Goal: Transaction & Acquisition: Book appointment/travel/reservation

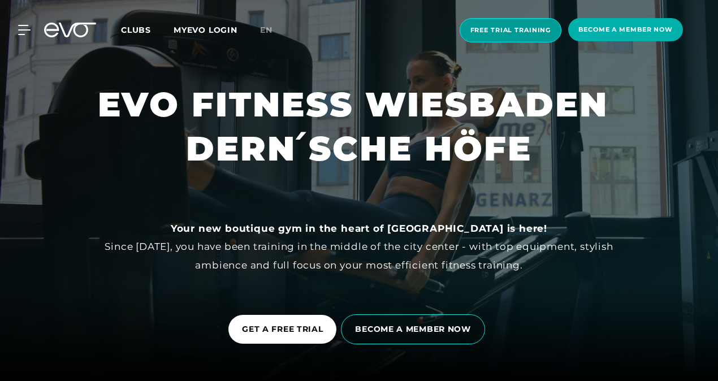
click at [507, 33] on span "Free trial training" at bounding box center [510, 30] width 81 height 10
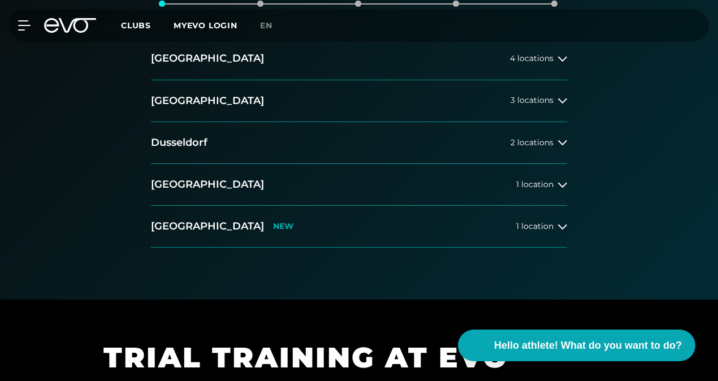
scroll to position [214, 0]
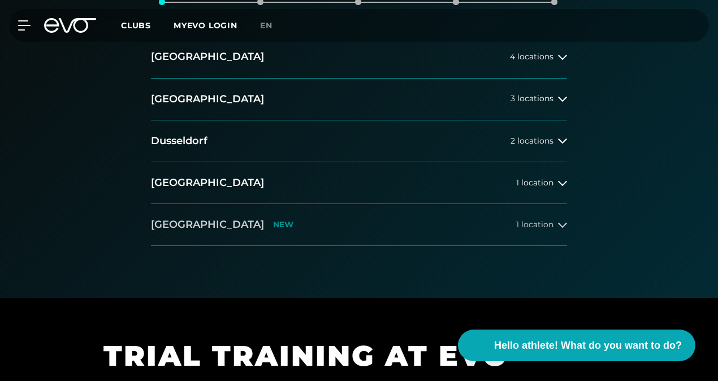
click at [537, 228] on span "1 location" at bounding box center [534, 224] width 37 height 8
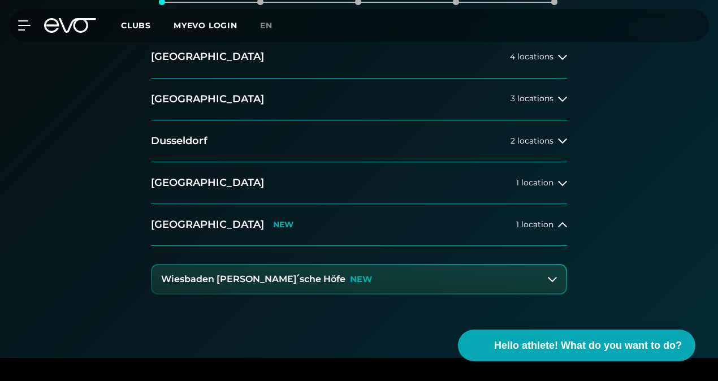
click at [476, 274] on button "Wiesbaden Dern ́sche Höfe NEW" at bounding box center [359, 279] width 414 height 28
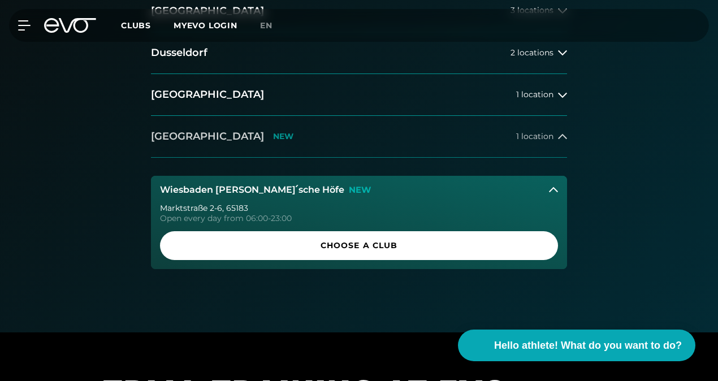
scroll to position [303, 0]
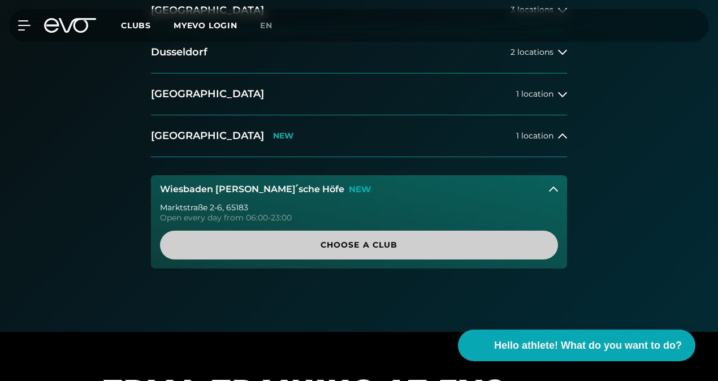
click at [379, 245] on span "Choose a club" at bounding box center [358, 245] width 371 height 12
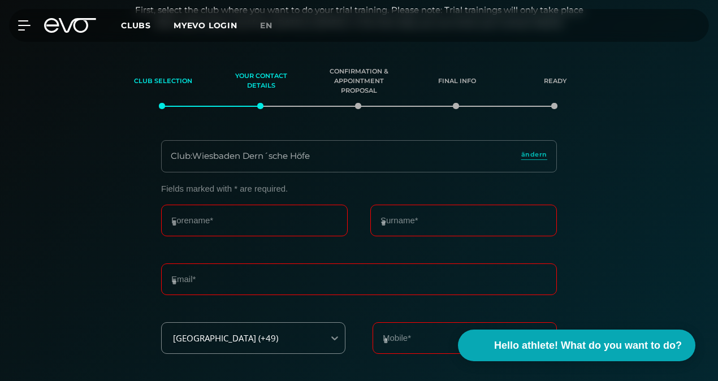
scroll to position [109, 0]
click at [235, 229] on input "Forename*" at bounding box center [254, 222] width 186 height 32
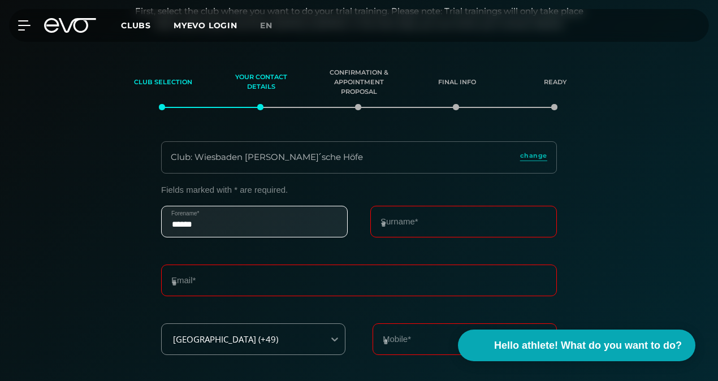
type input "******"
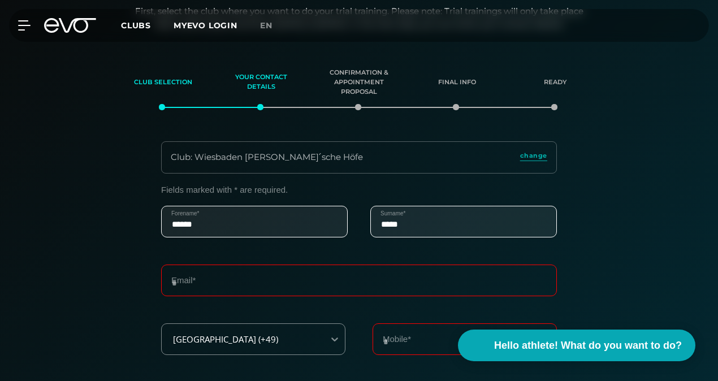
type input "*****"
type input "**********"
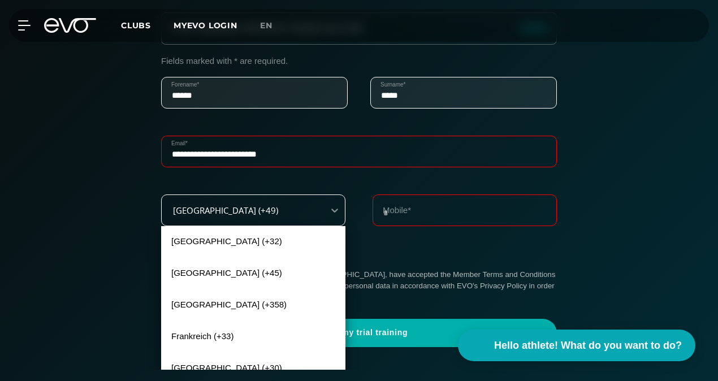
click at [322, 209] on div "Germany (+49)" at bounding box center [243, 210] width 162 height 25
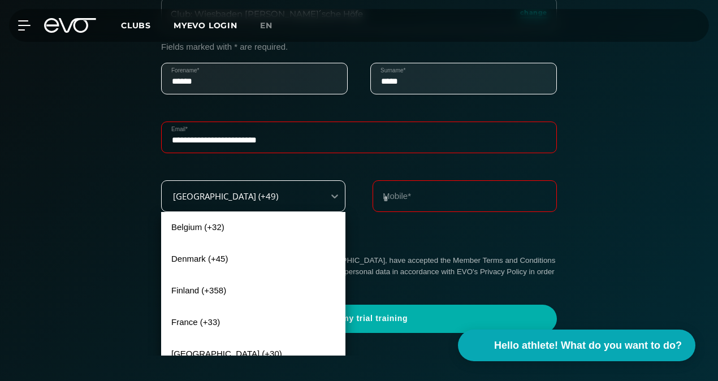
drag, startPoint x: 242, startPoint y: 294, endPoint x: 268, endPoint y: 210, distance: 87.8
click at [268, 210] on div "240 results available. Use Up and Down to choose options, press Enter to select…" at bounding box center [253, 196] width 184 height 32
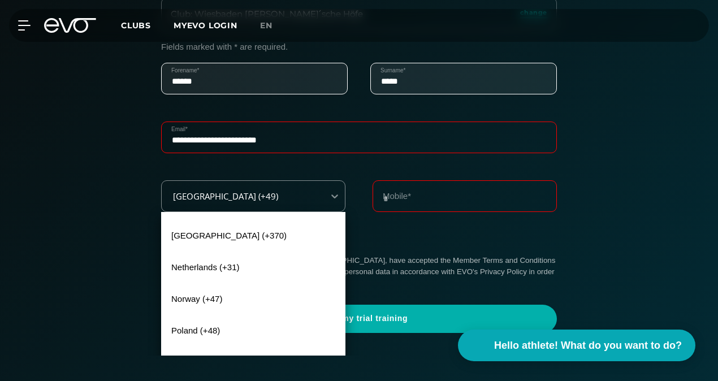
scroll to position [244, 0]
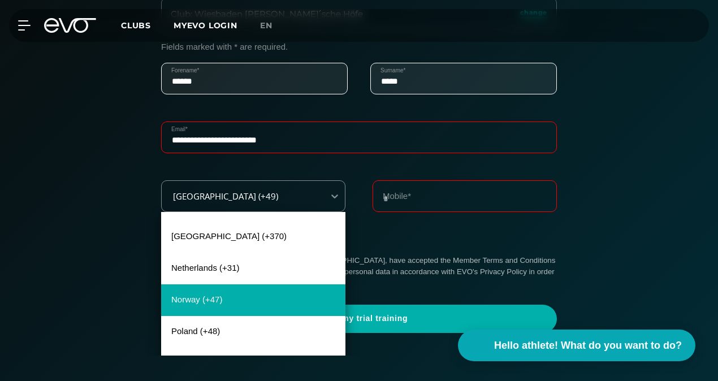
click at [222, 298] on div "Norway (+47)" at bounding box center [253, 300] width 184 height 32
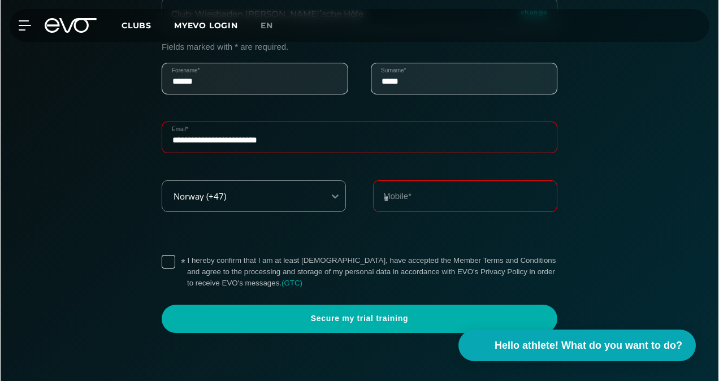
scroll to position [0, 0]
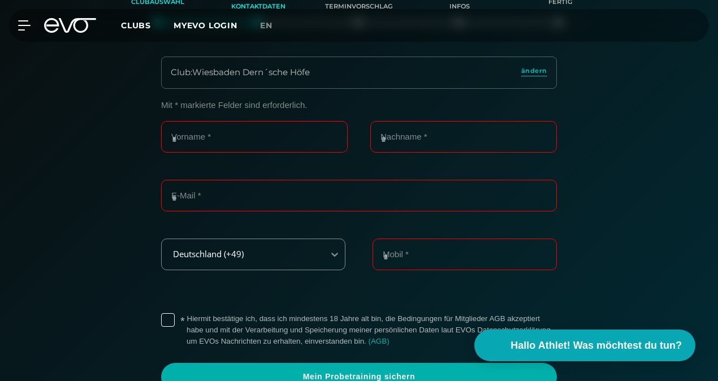
scroll to position [221, 0]
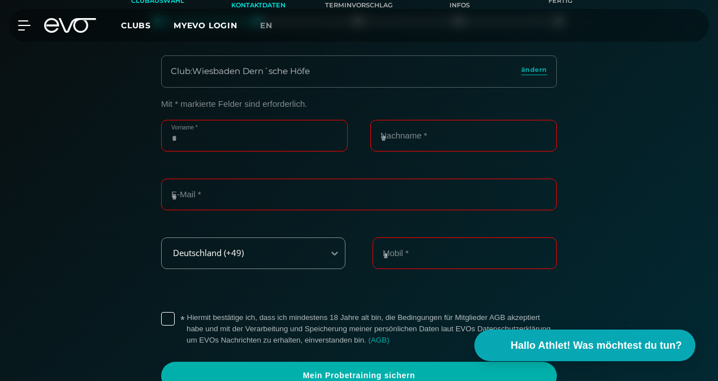
click at [283, 137] on input "Vorname *" at bounding box center [254, 136] width 186 height 32
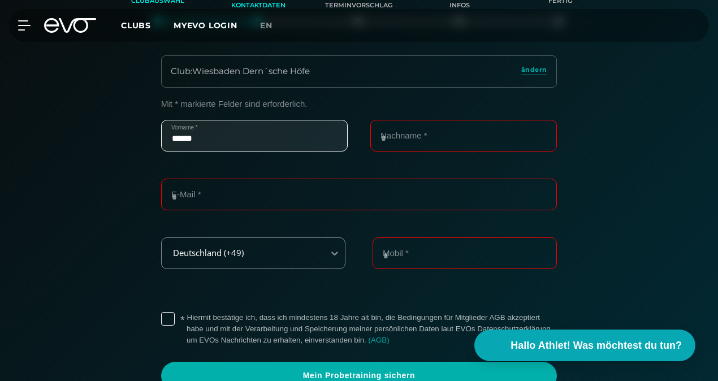
type input "******"
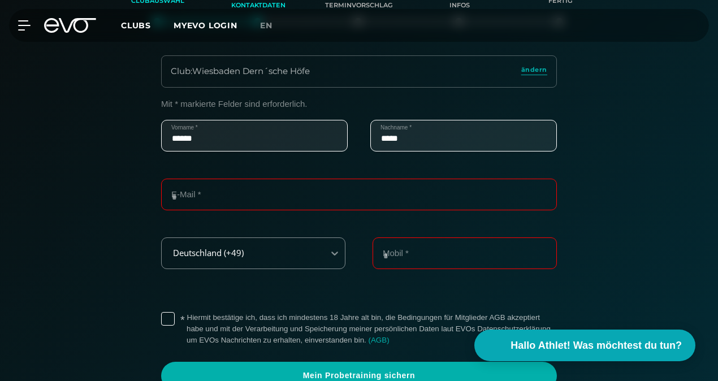
type input "*****"
type input "**********"
click at [404, 262] on input "Mobil *" at bounding box center [464, 253] width 184 height 32
type input "********"
click at [321, 242] on div "Deutschland (+49)" at bounding box center [253, 253] width 184 height 32
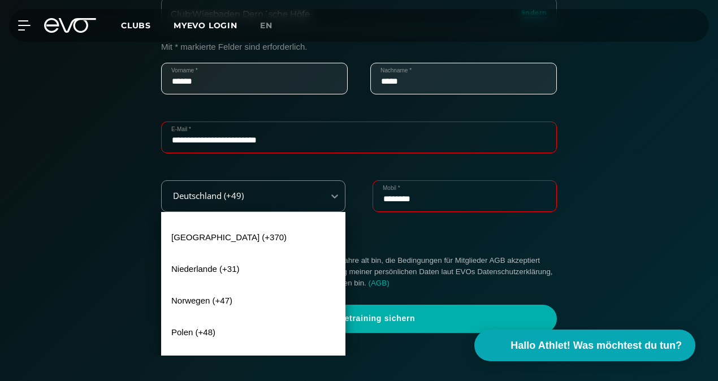
scroll to position [245, 0]
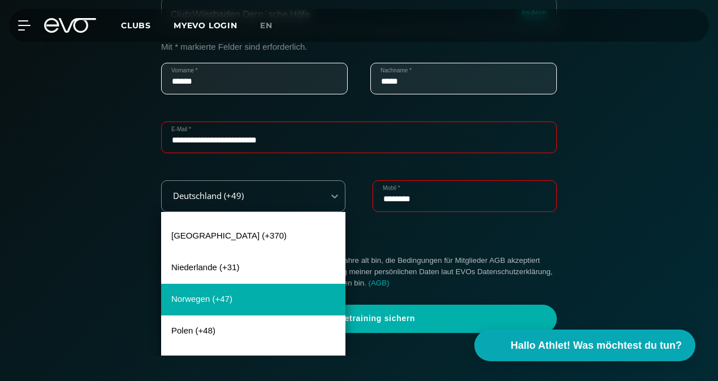
click at [237, 289] on div "Norwegen (+47)" at bounding box center [253, 300] width 184 height 32
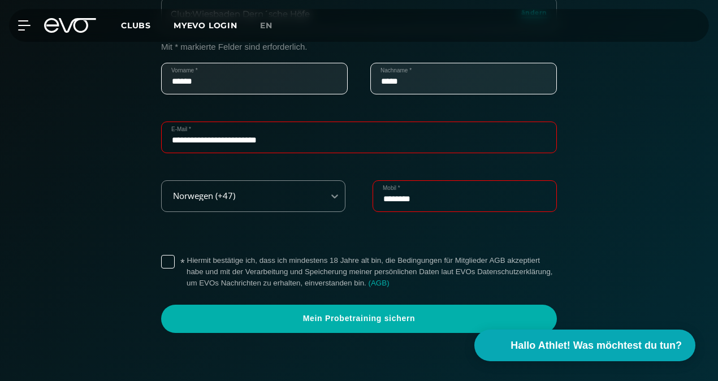
click at [255, 268] on label "* Hiermit bestätige ich, dass ich mindestens 18 Jahre alt bin, die Bedingungen …" at bounding box center [371, 272] width 370 height 34
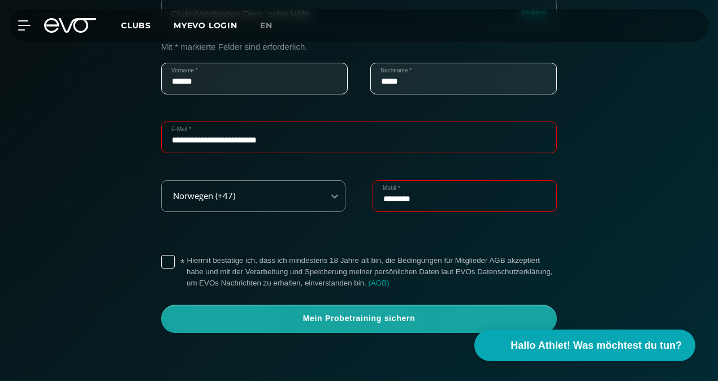
click at [316, 317] on span "Mein Probetraining sichern" at bounding box center [359, 318] width 368 height 11
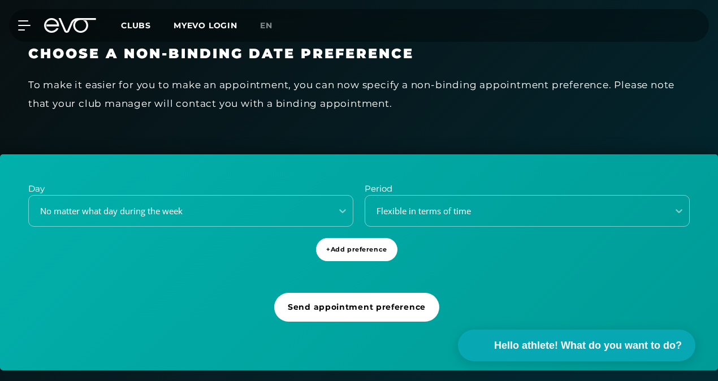
scroll to position [258, 0]
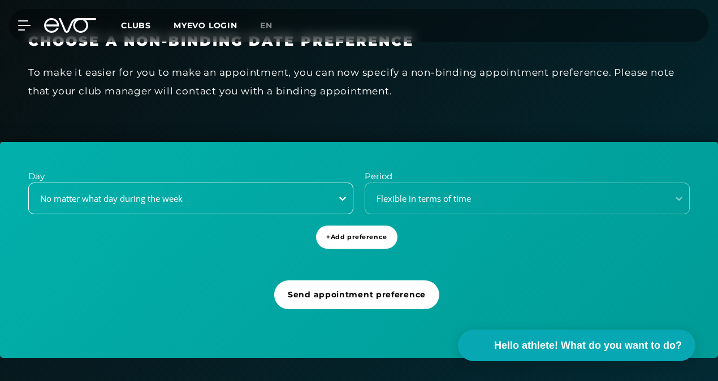
click at [337, 208] on div at bounding box center [342, 198] width 20 height 20
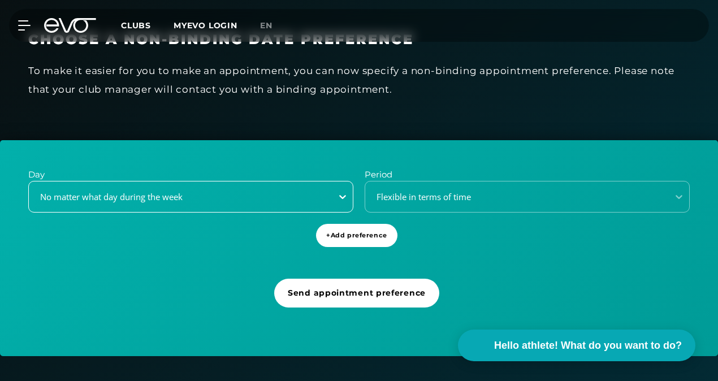
scroll to position [271, 0]
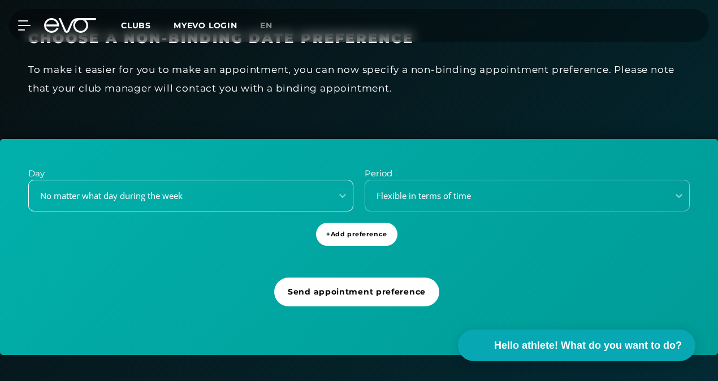
click at [313, 200] on div "No matter what day during the week" at bounding box center [177, 195] width 294 height 13
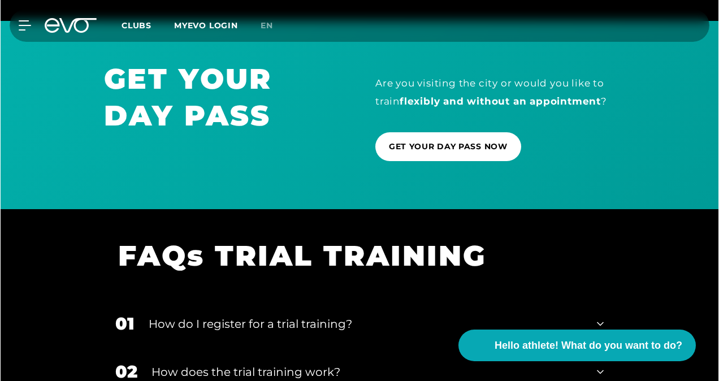
scroll to position [0, 0]
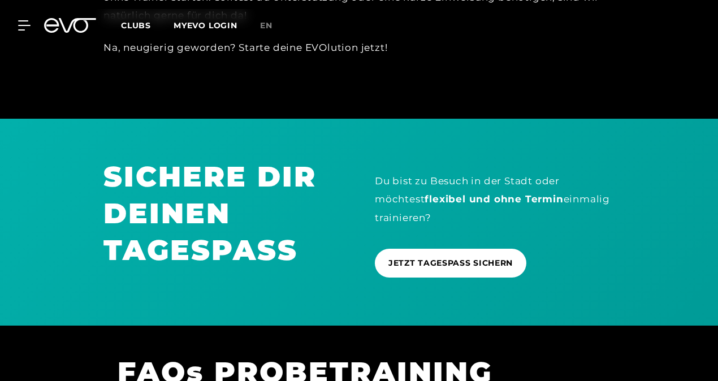
scroll to position [1073, 0]
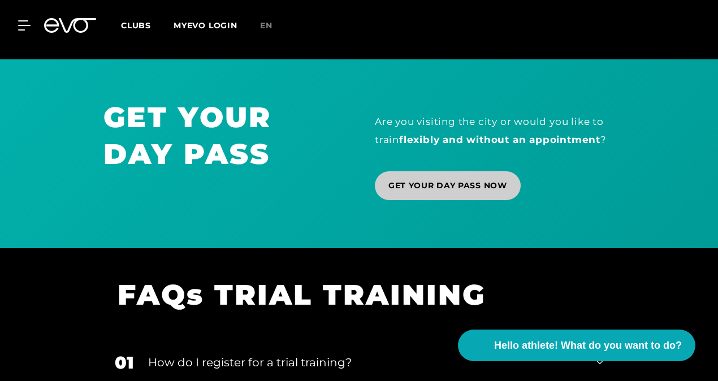
click at [467, 191] on link "GET YOUR DAY PASS NOW" at bounding box center [448, 185] width 146 height 29
